Goal: Leave review/rating: Leave review/rating

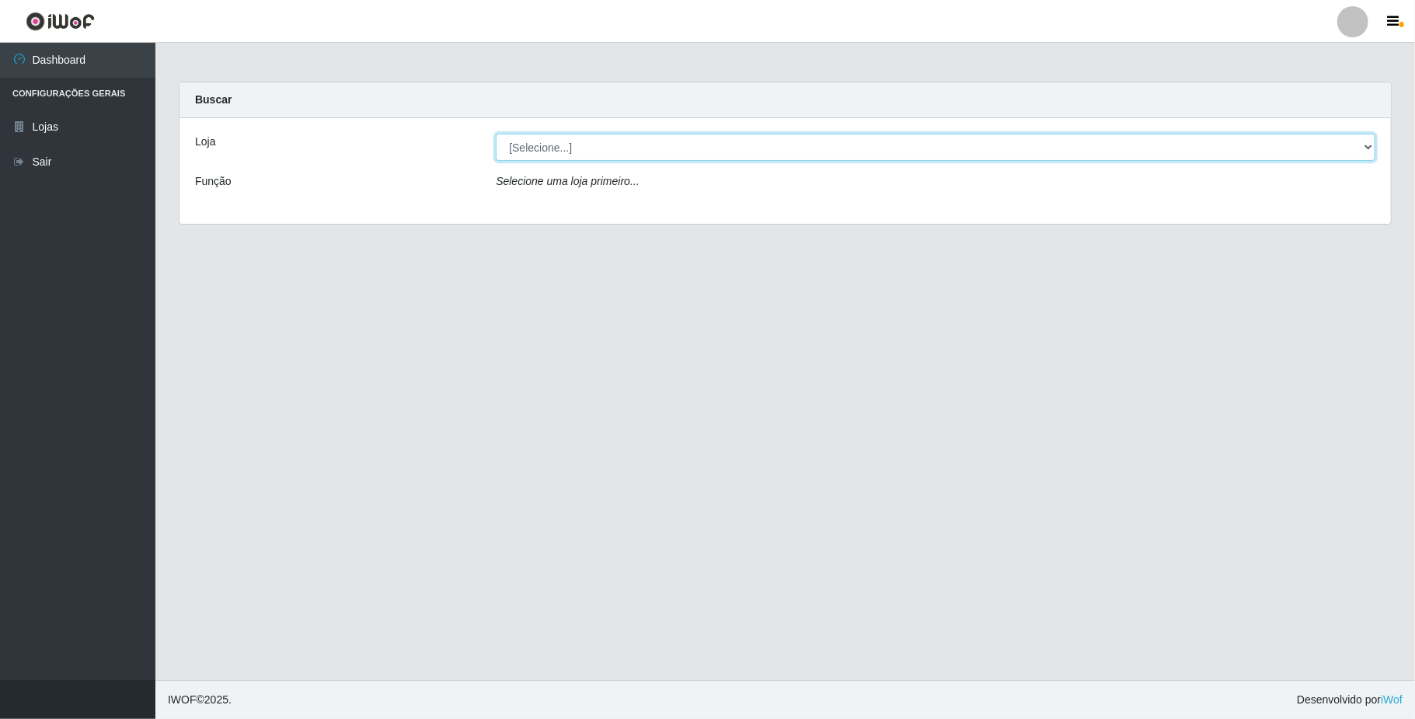
click at [589, 144] on select "[Selecione...] SuperFácil Atacado - Emaús" at bounding box center [936, 147] width 880 height 27
select select "407"
click at [496, 134] on select "[Selecione...] SuperFácil Atacado - Emaús" at bounding box center [936, 147] width 880 height 27
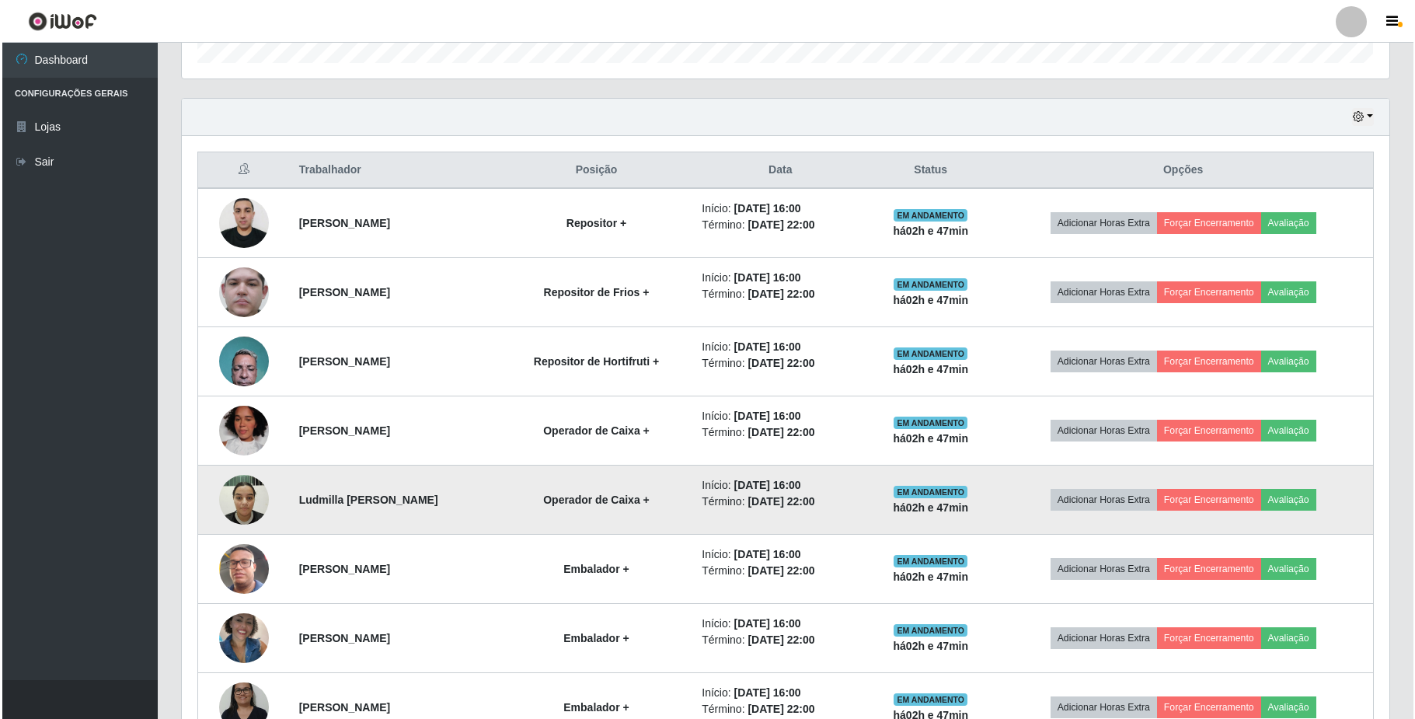
scroll to position [518, 0]
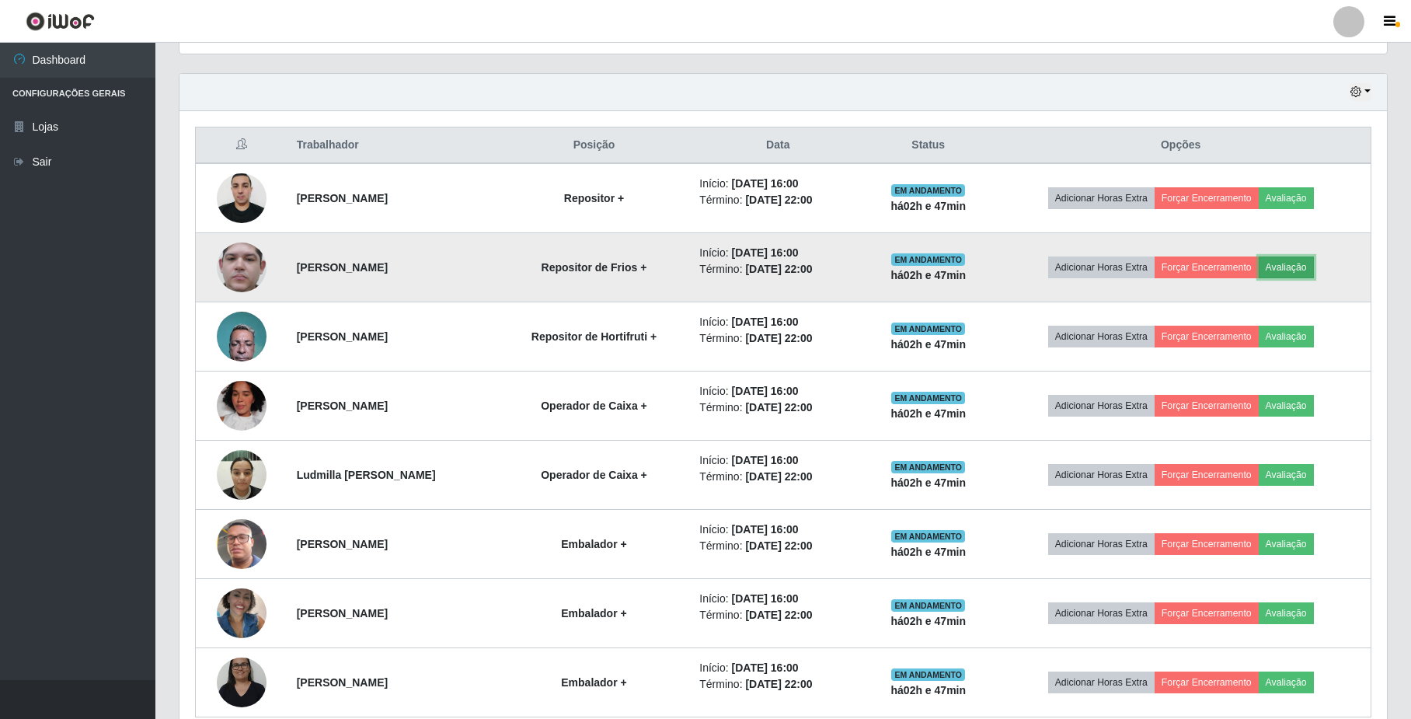
click at [1296, 264] on button "Avaliação" at bounding box center [1286, 267] width 55 height 22
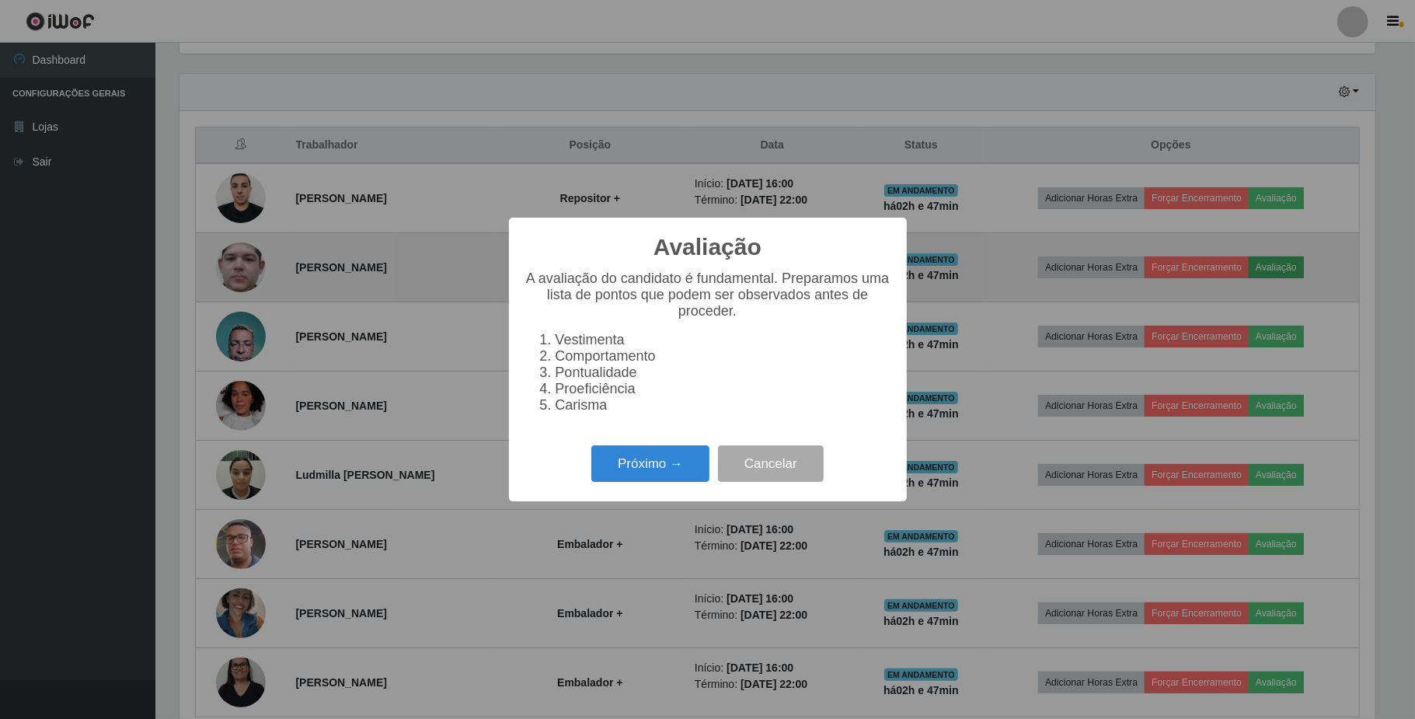
scroll to position [323, 1195]
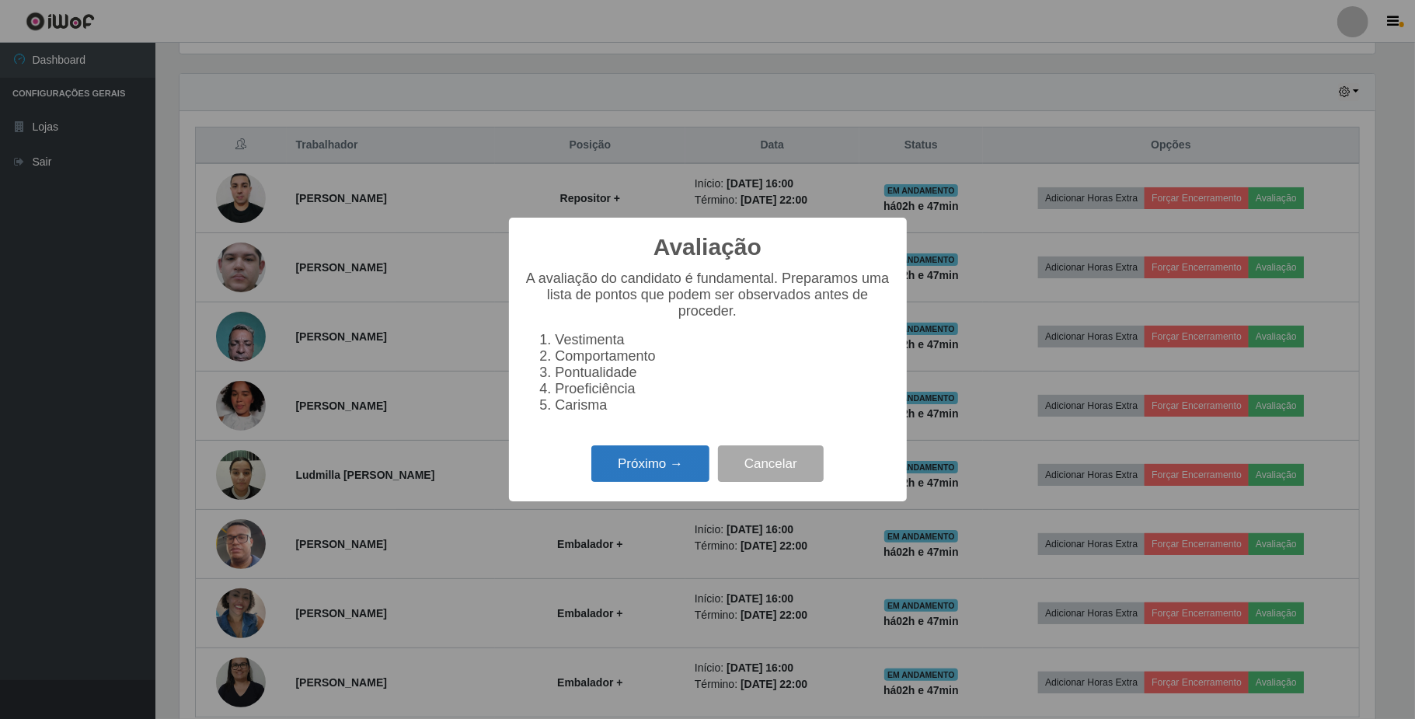
click at [654, 472] on button "Próximo →" at bounding box center [650, 463] width 118 height 37
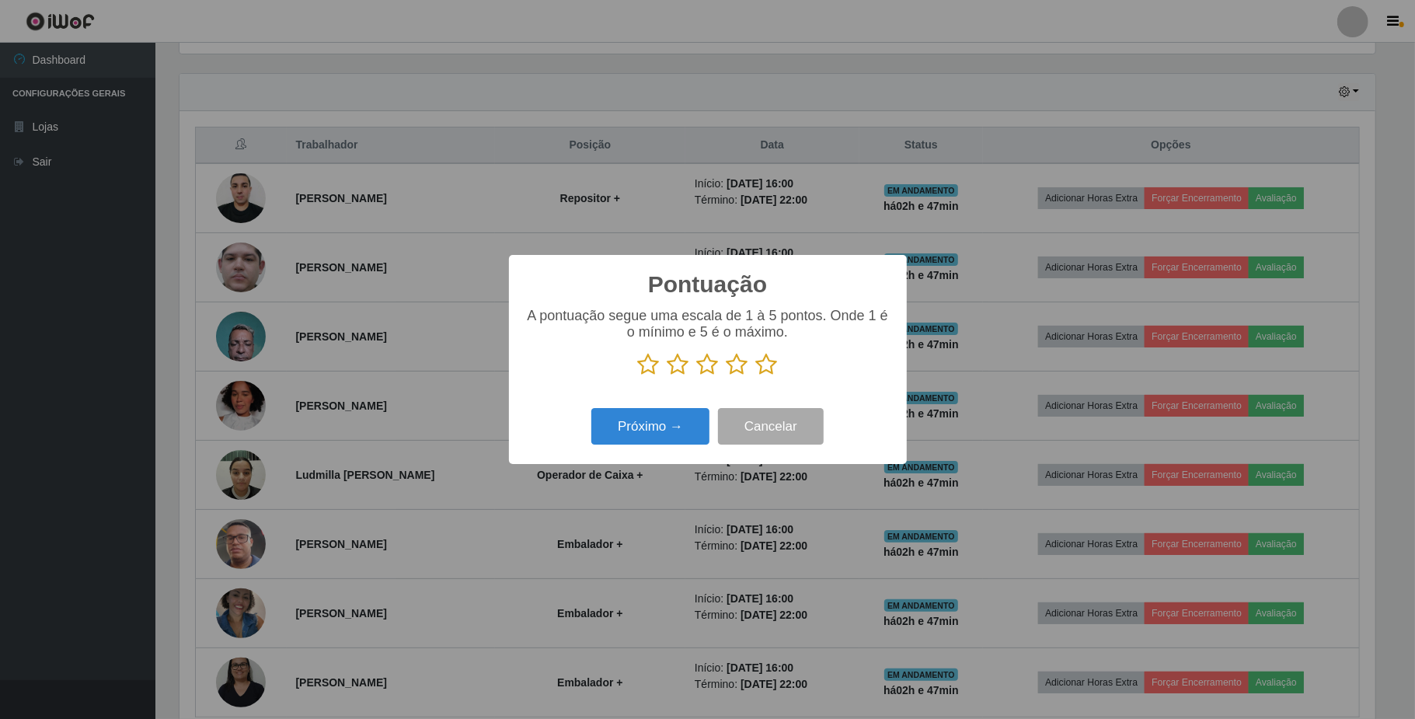
click at [776, 358] on icon at bounding box center [767, 364] width 22 height 23
click at [756, 376] on input "radio" at bounding box center [756, 376] width 0 height 0
click at [663, 435] on button "Próximo →" at bounding box center [650, 426] width 118 height 37
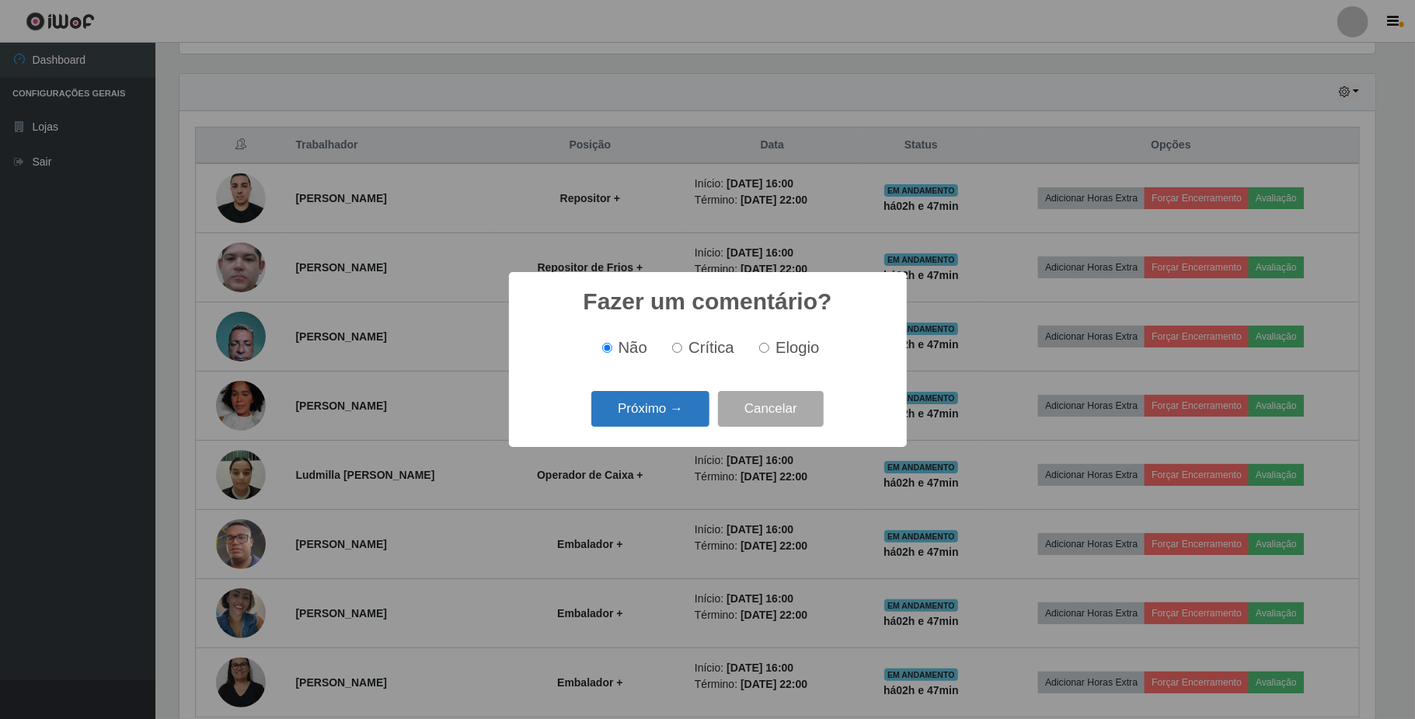
click at [682, 408] on button "Próximo →" at bounding box center [650, 409] width 118 height 37
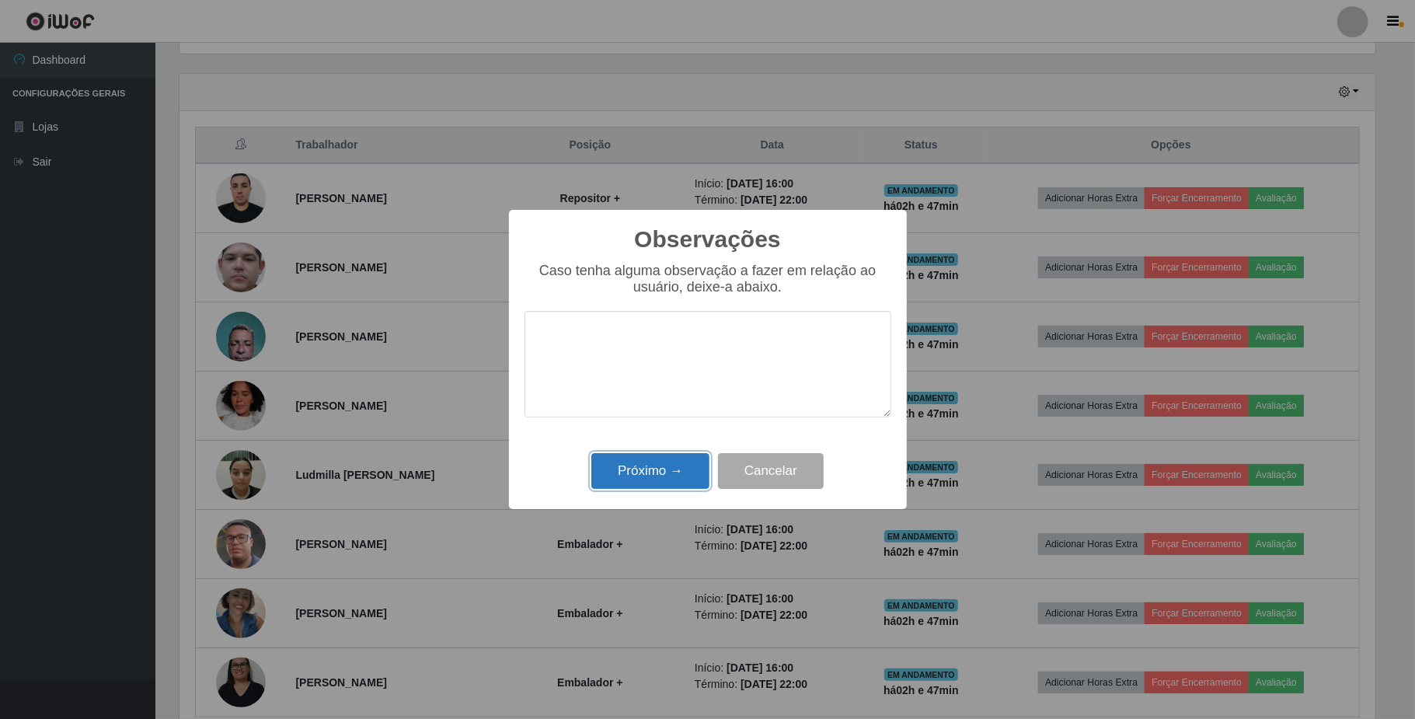
click at [661, 470] on button "Próximo →" at bounding box center [650, 471] width 118 height 37
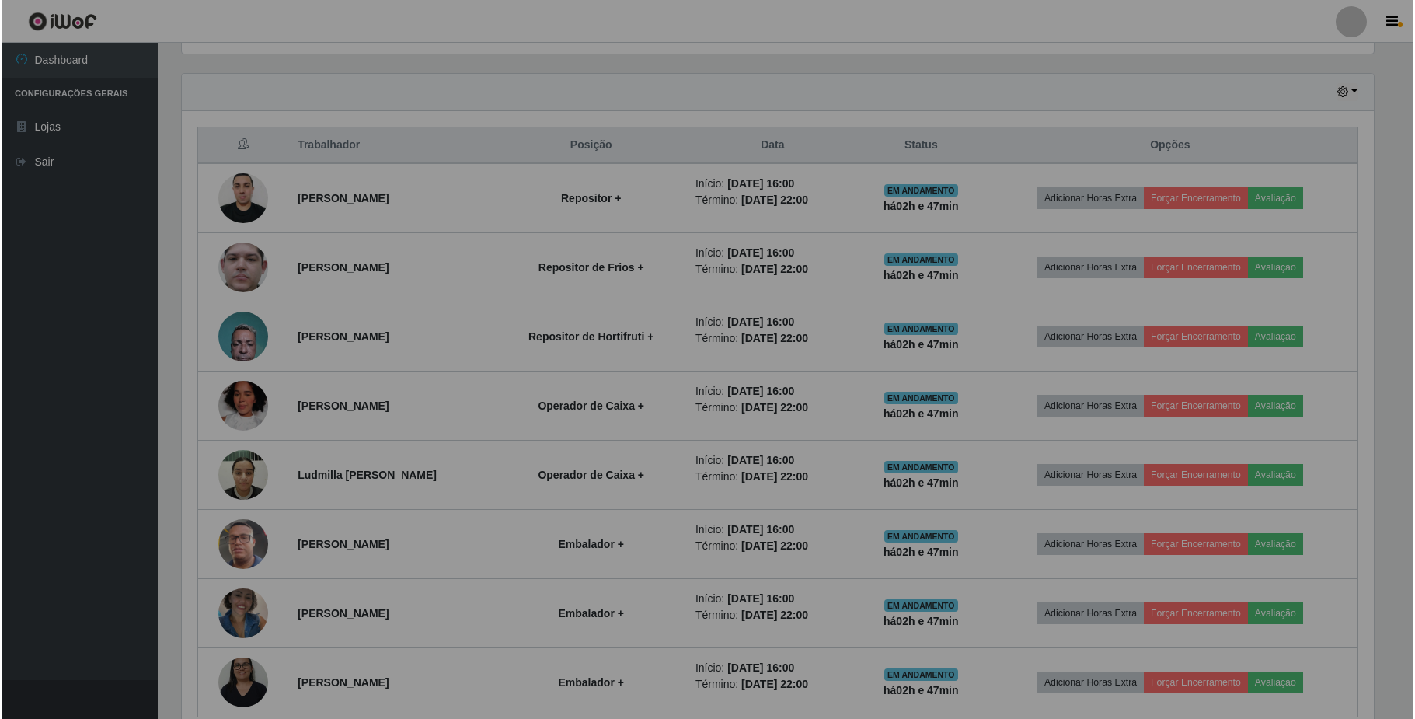
scroll to position [323, 1207]
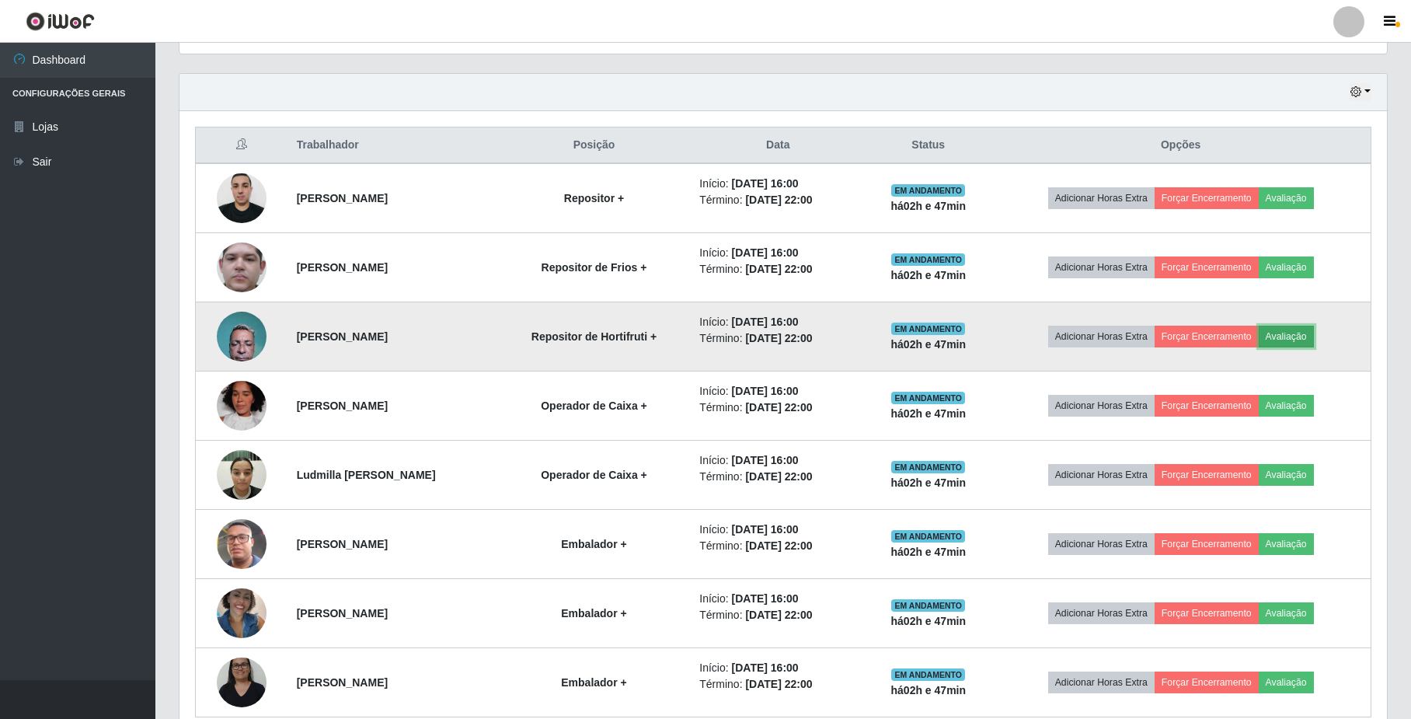
click at [1296, 336] on button "Avaliação" at bounding box center [1286, 337] width 55 height 22
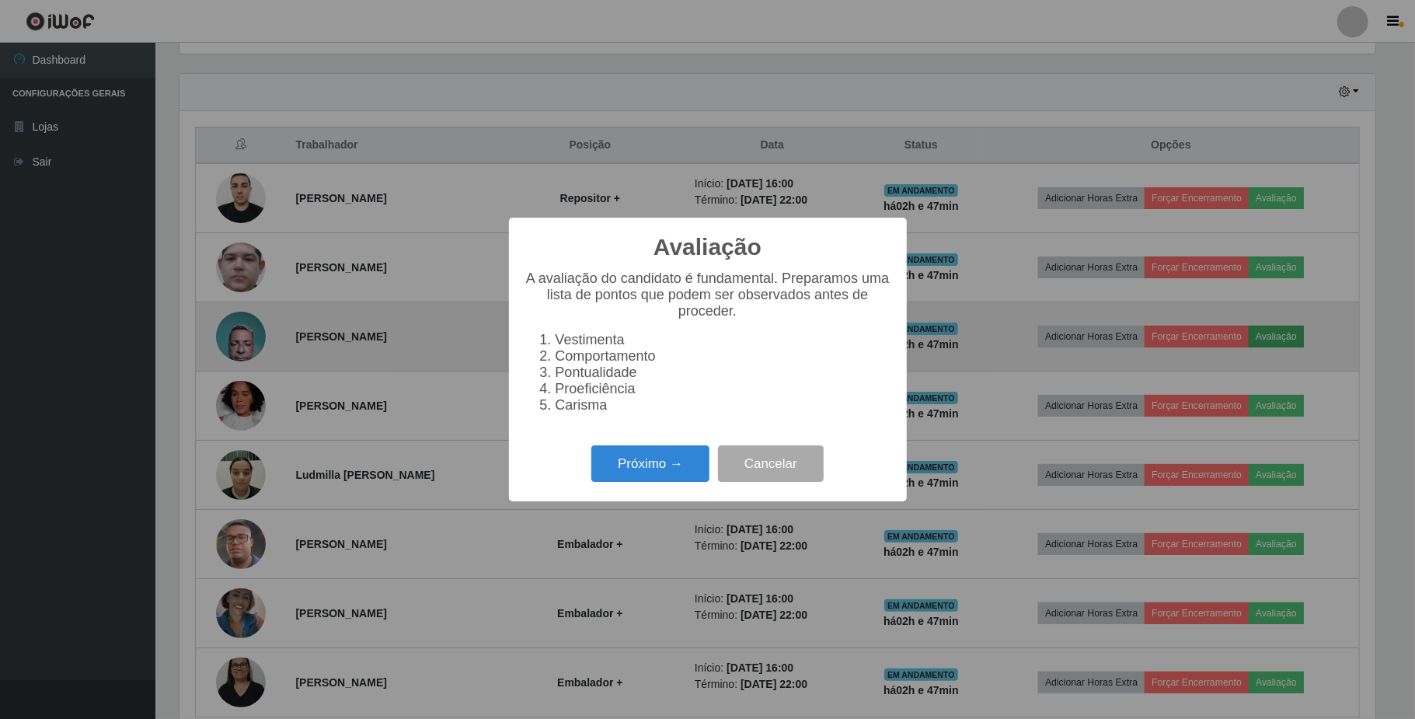
scroll to position [323, 1195]
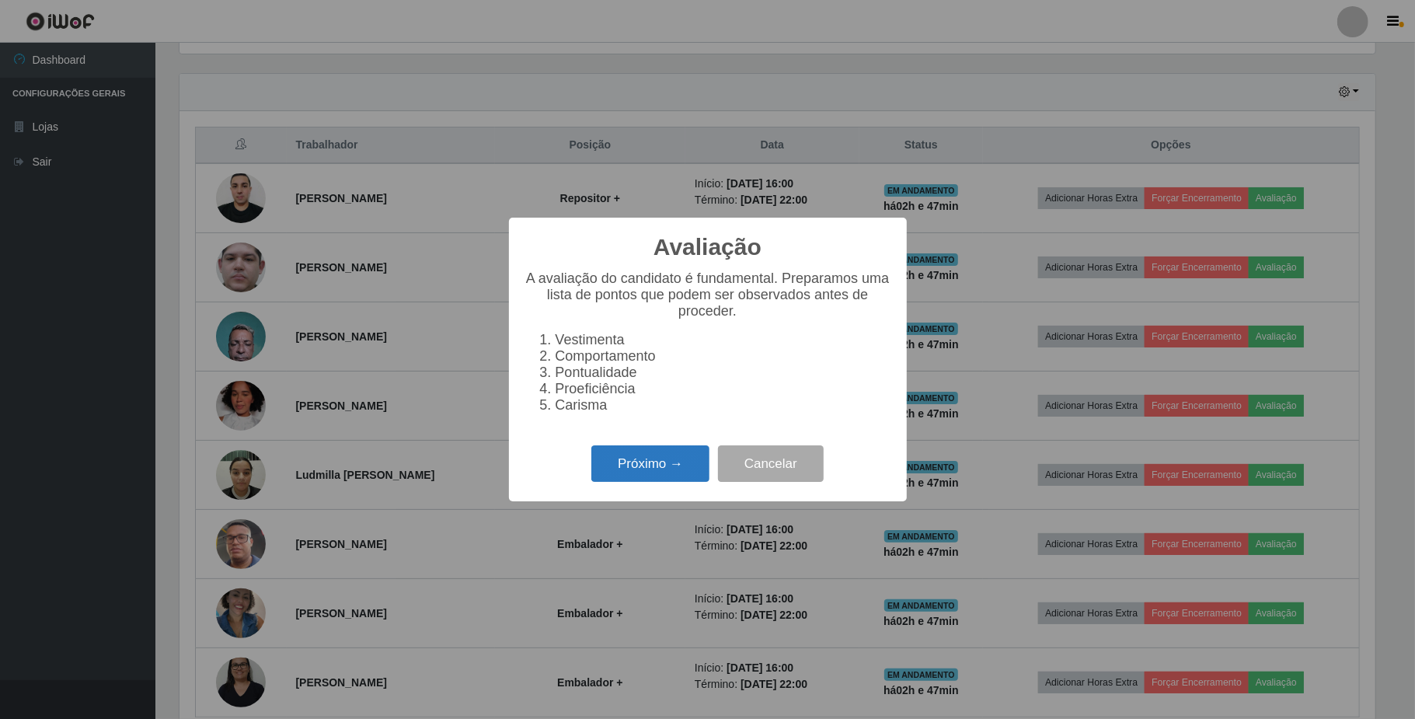
click at [647, 468] on button "Próximo →" at bounding box center [650, 463] width 118 height 37
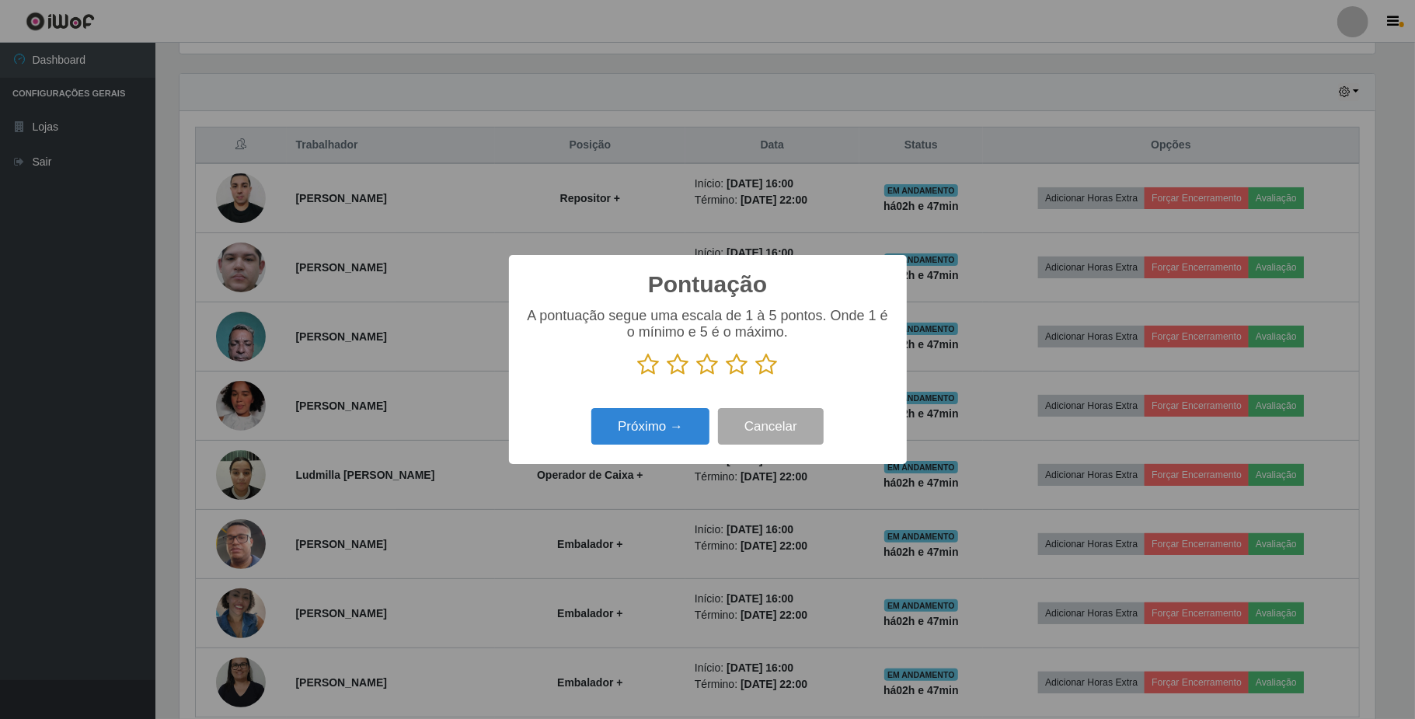
click at [765, 364] on icon at bounding box center [767, 364] width 22 height 23
click at [756, 376] on input "radio" at bounding box center [756, 376] width 0 height 0
click at [651, 427] on button "Próximo →" at bounding box center [650, 426] width 118 height 37
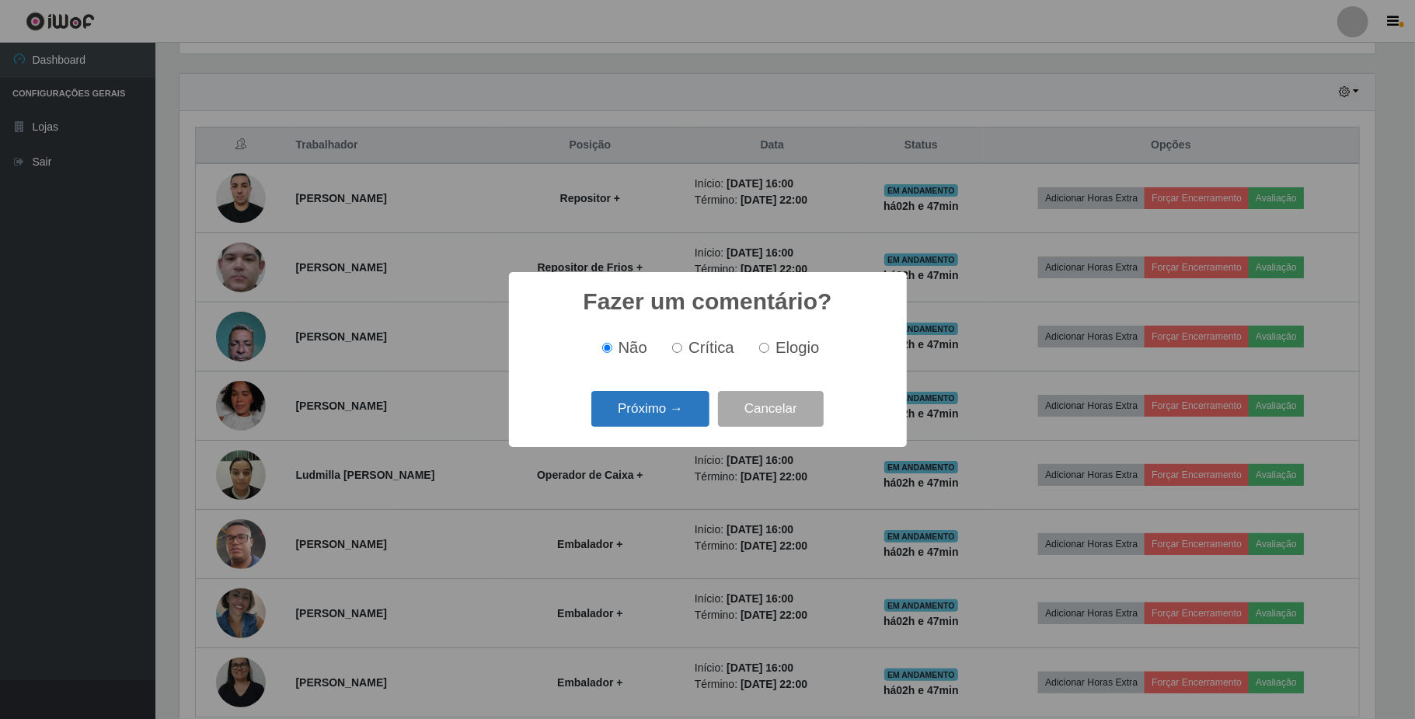
click at [679, 409] on button "Próximo →" at bounding box center [650, 409] width 118 height 37
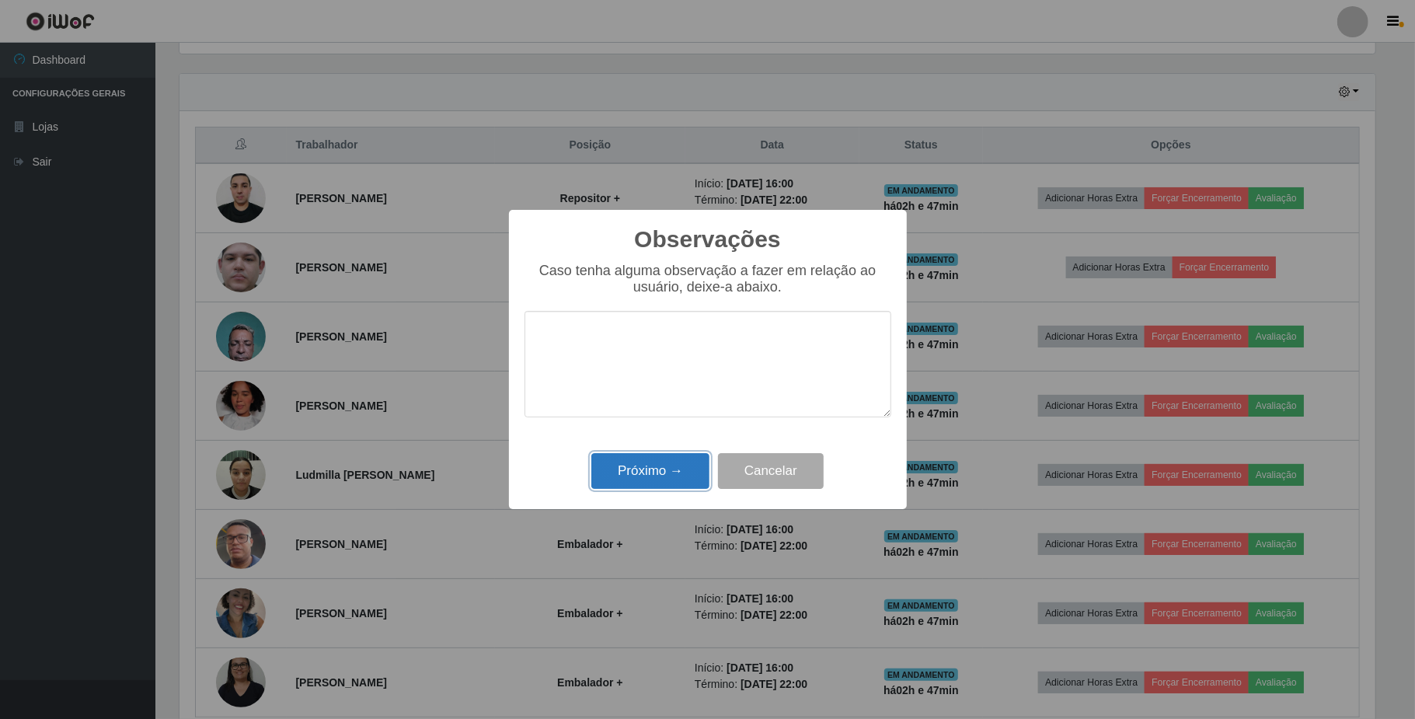
click at [665, 479] on button "Próximo →" at bounding box center [650, 471] width 118 height 37
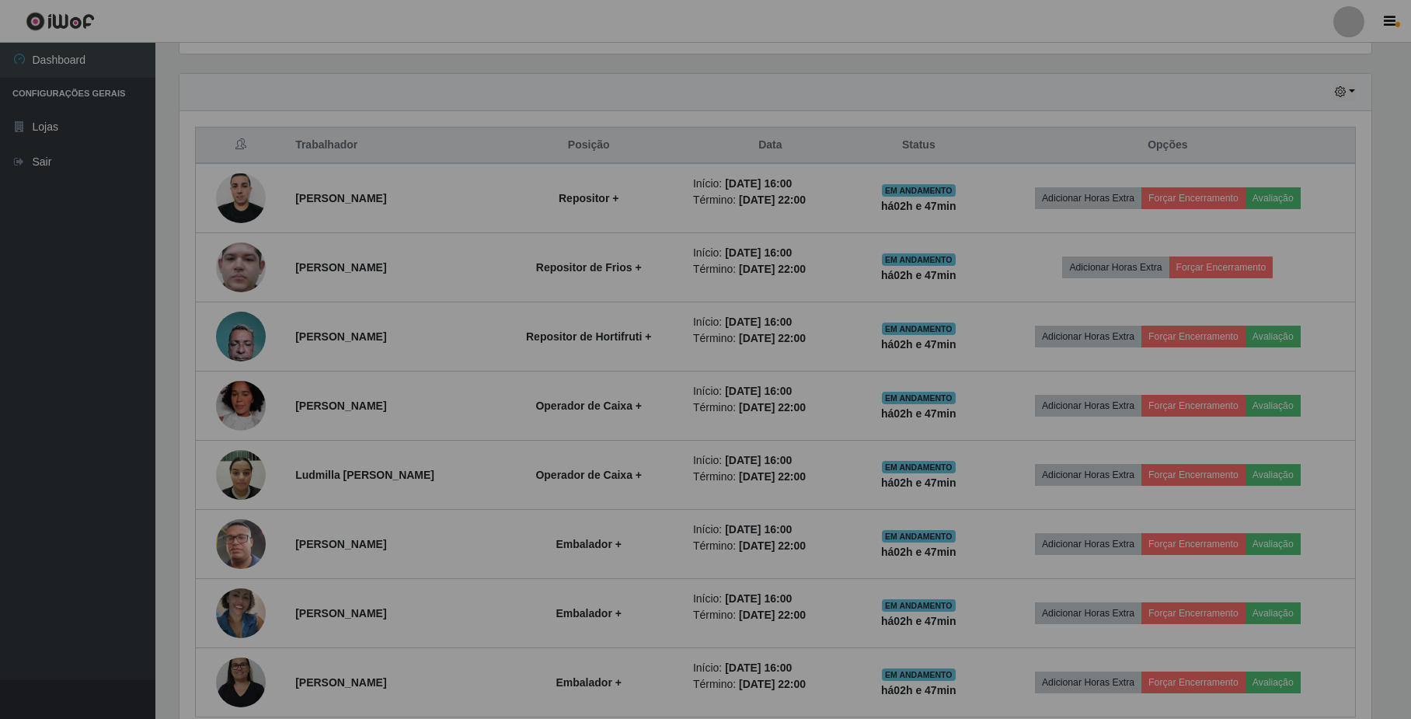
scroll to position [323, 1207]
